Goal: Check status: Check status

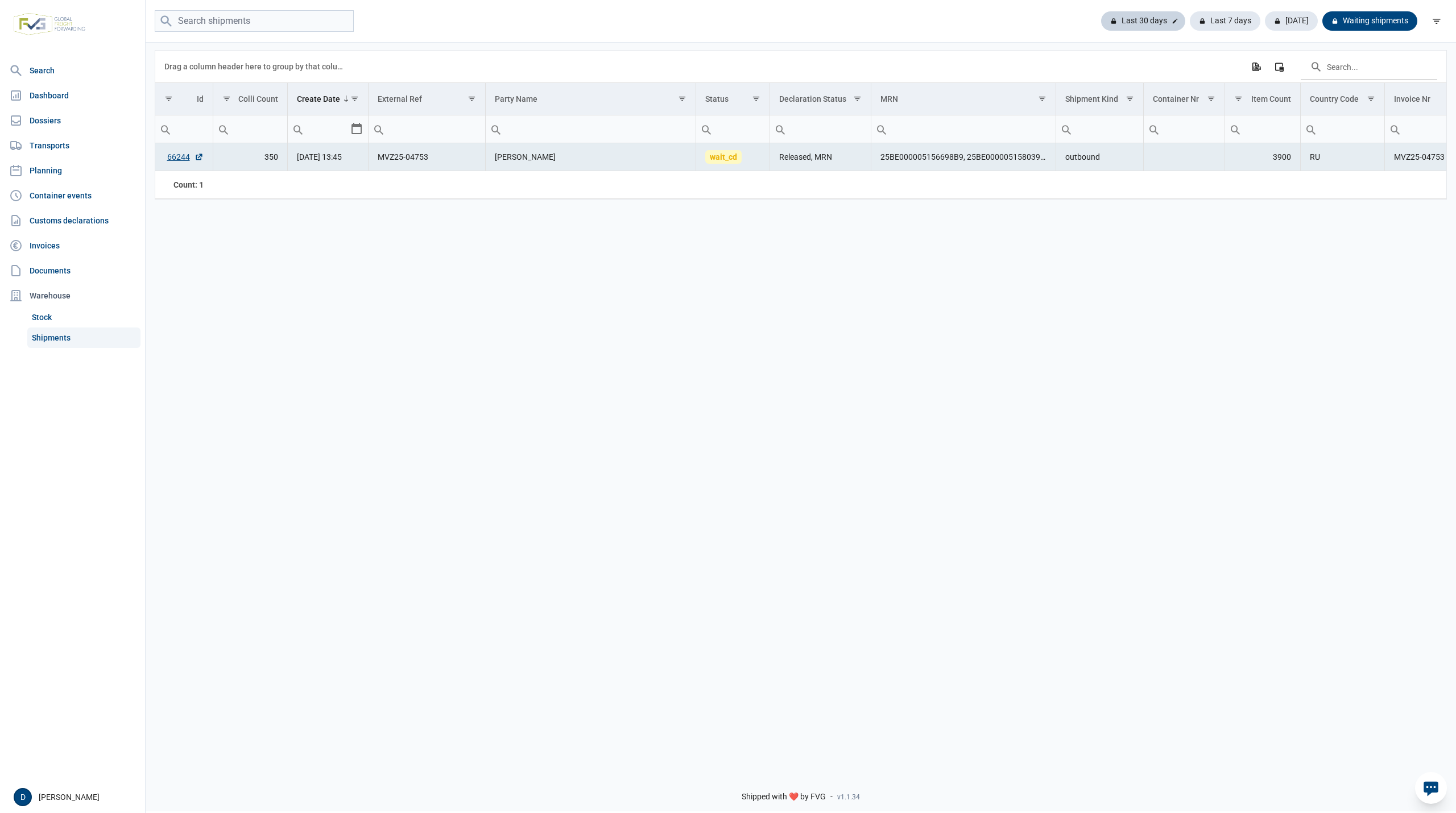
click at [1165, 18] on div "Last 30 days" at bounding box center [1143, 21] width 84 height 19
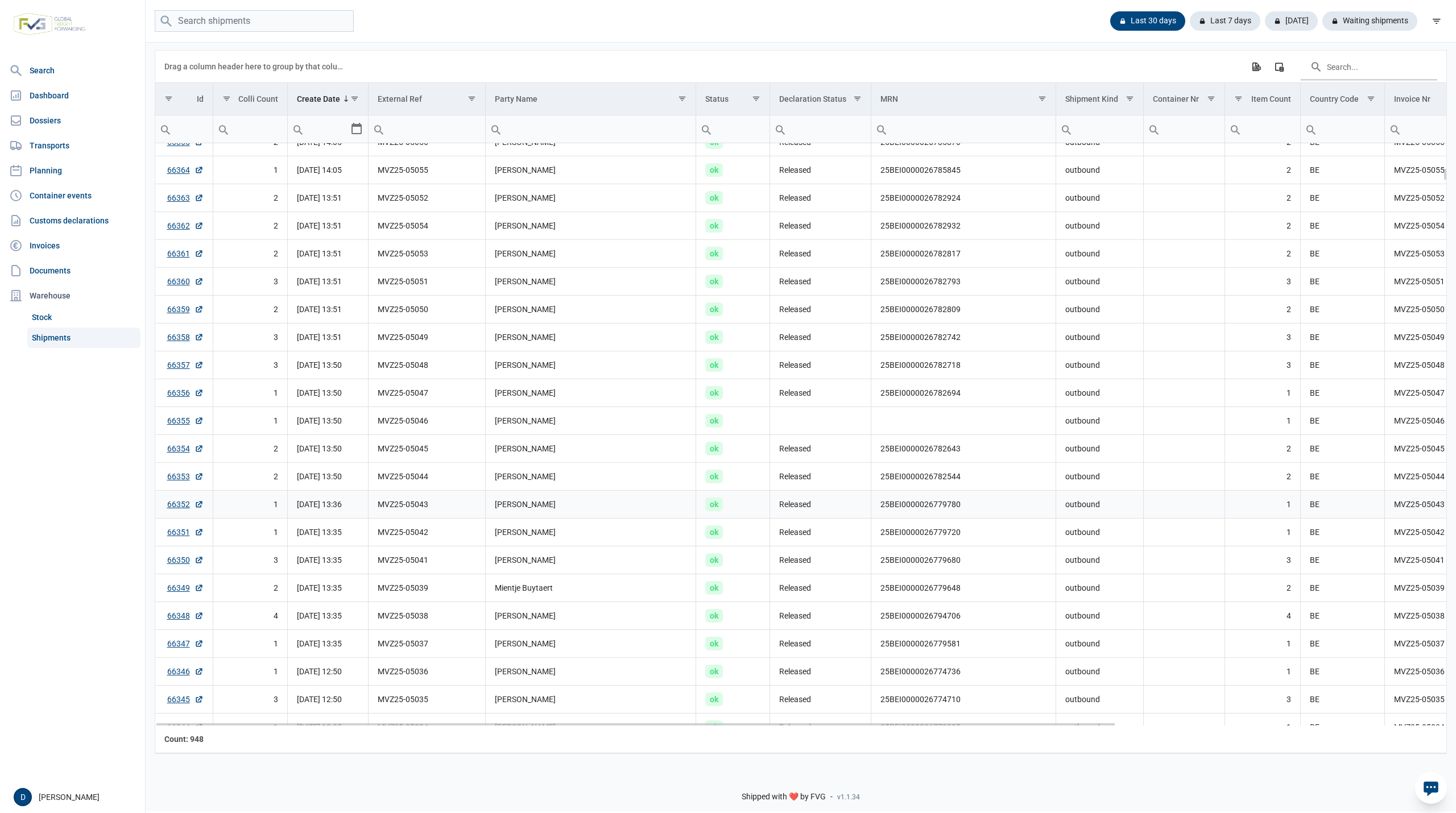
scroll to position [1311, 0]
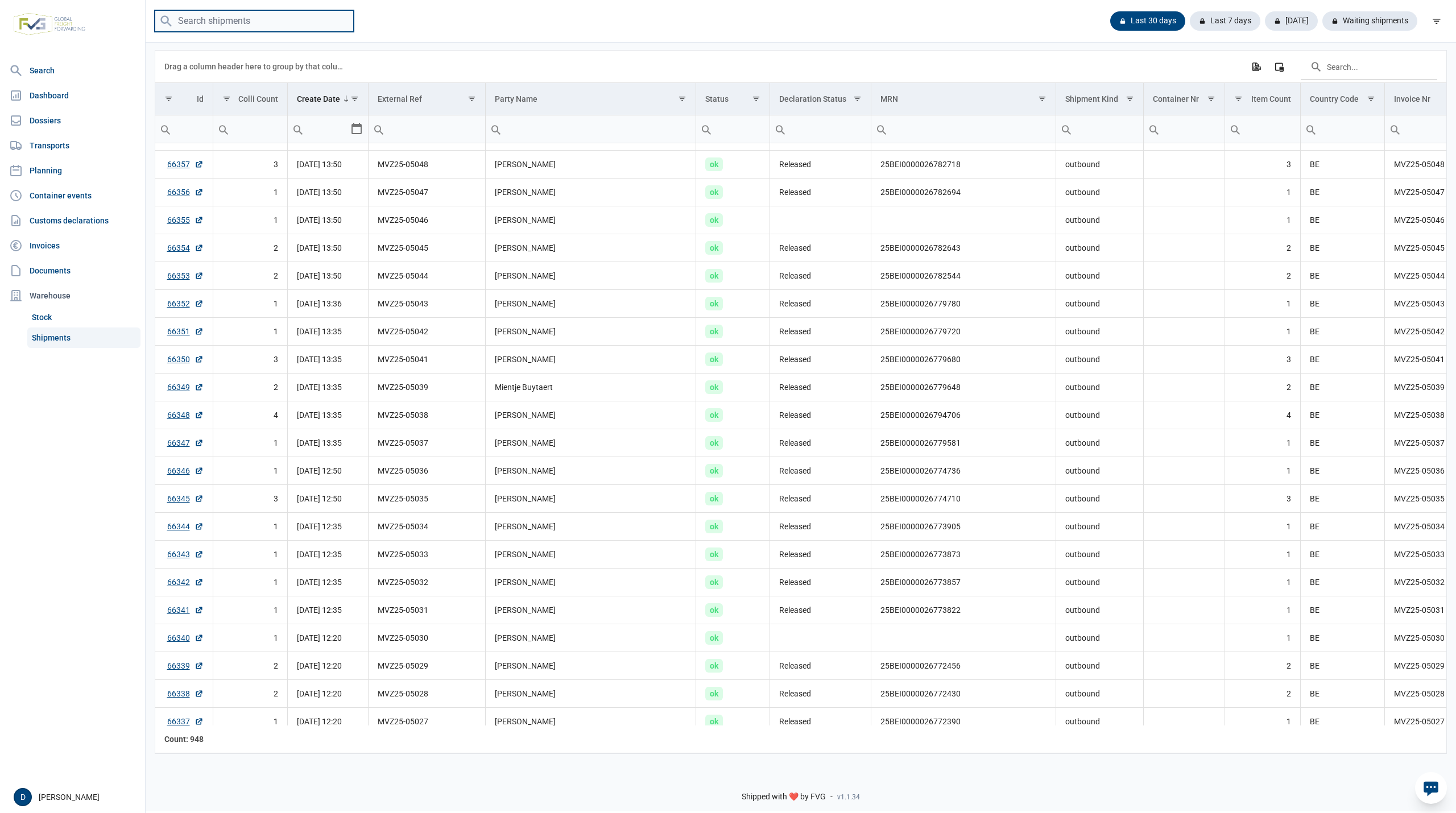
click at [229, 19] on input "search" at bounding box center [254, 21] width 199 height 22
type input "MVZ25-05040"
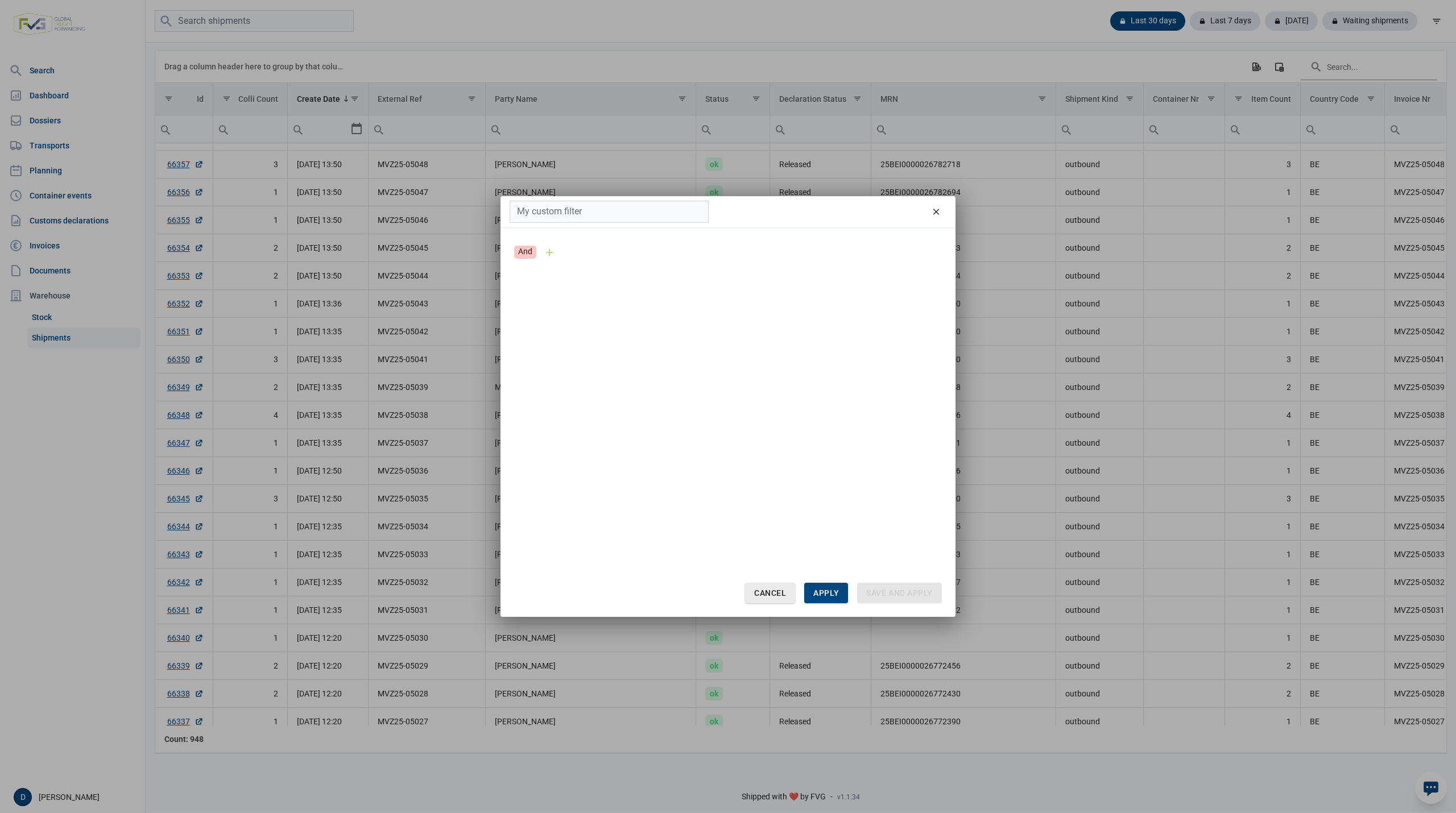
click at [781, 589] on span "Cancel" at bounding box center [770, 593] width 32 height 9
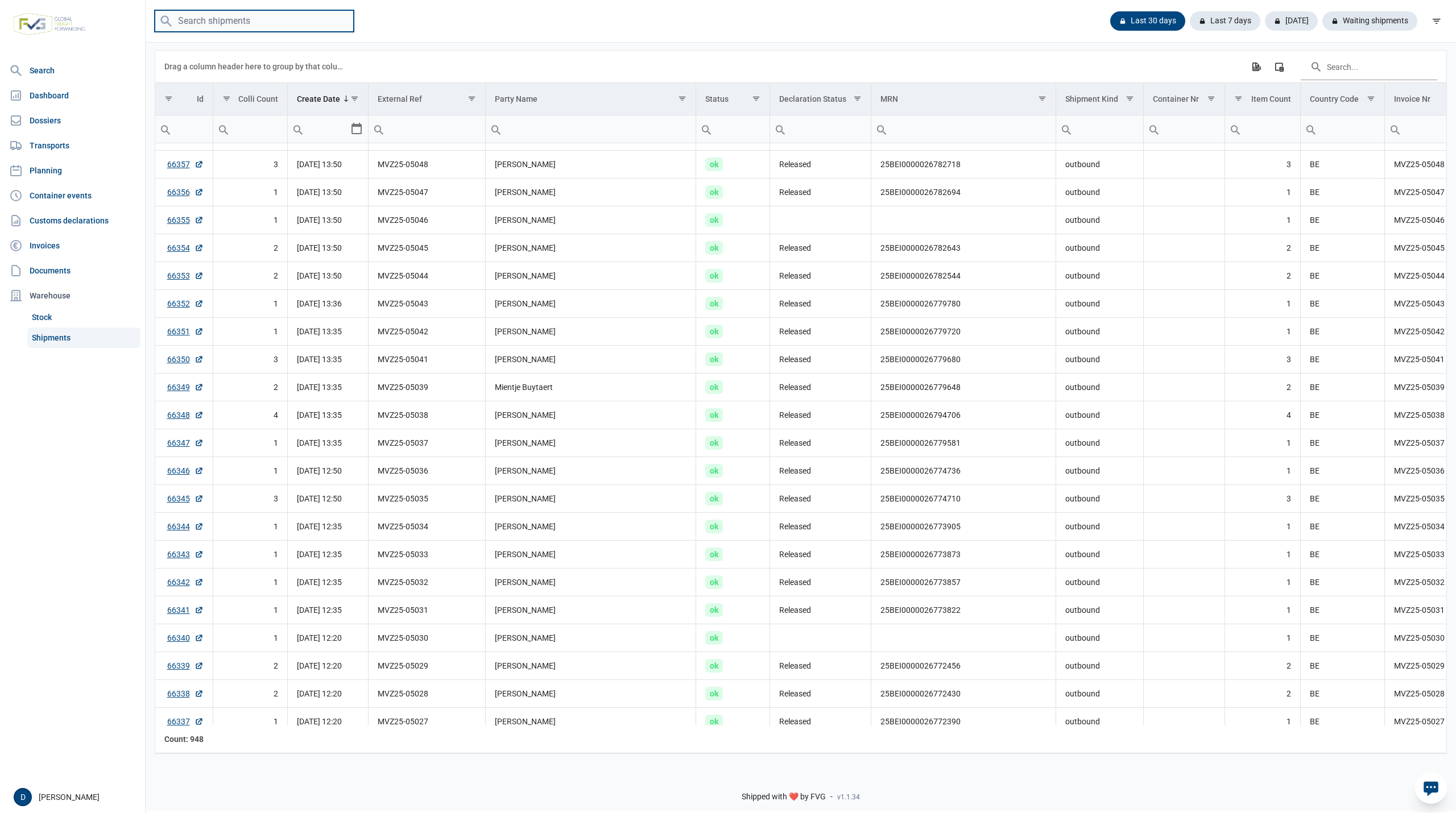
click at [271, 21] on input "search" at bounding box center [254, 21] width 199 height 22
type input "MVZ25-05040"
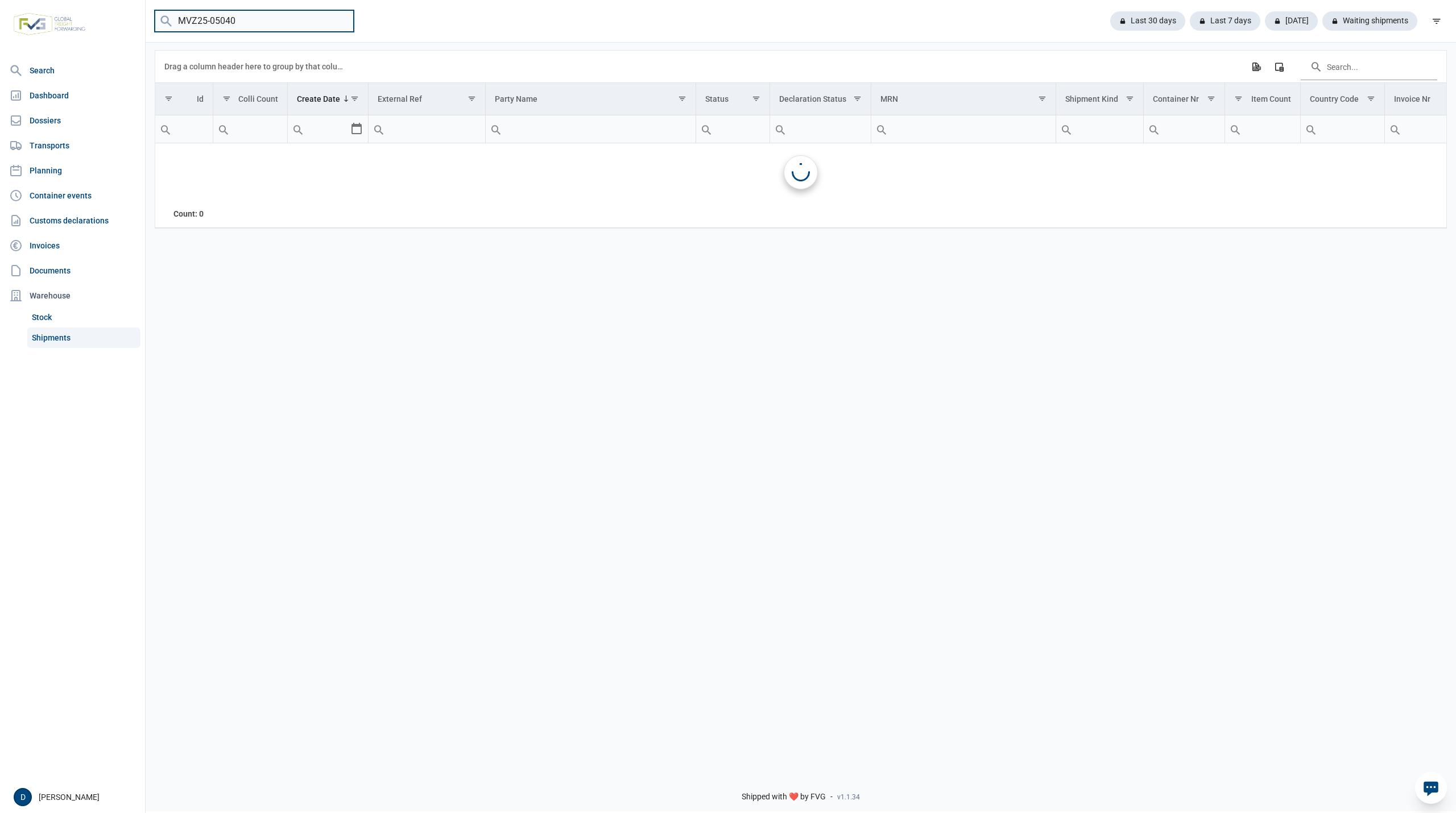
scroll to position [0, 0]
drag, startPoint x: 274, startPoint y: 13, endPoint x: 103, endPoint y: 28, distance: 171.7
click at [103, 28] on div "Search Dashboard Dossiers Transports Planning Container events Customs declarat…" at bounding box center [728, 405] width 1456 height 813
